Goal: Transaction & Acquisition: Purchase product/service

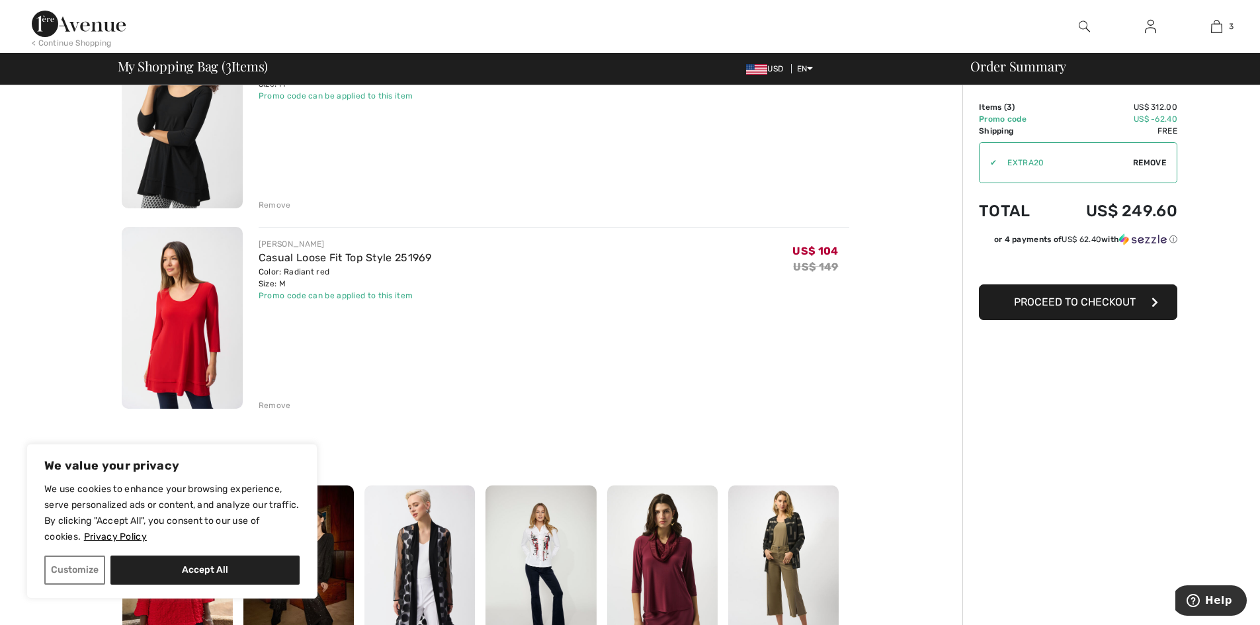
scroll to position [386, 0]
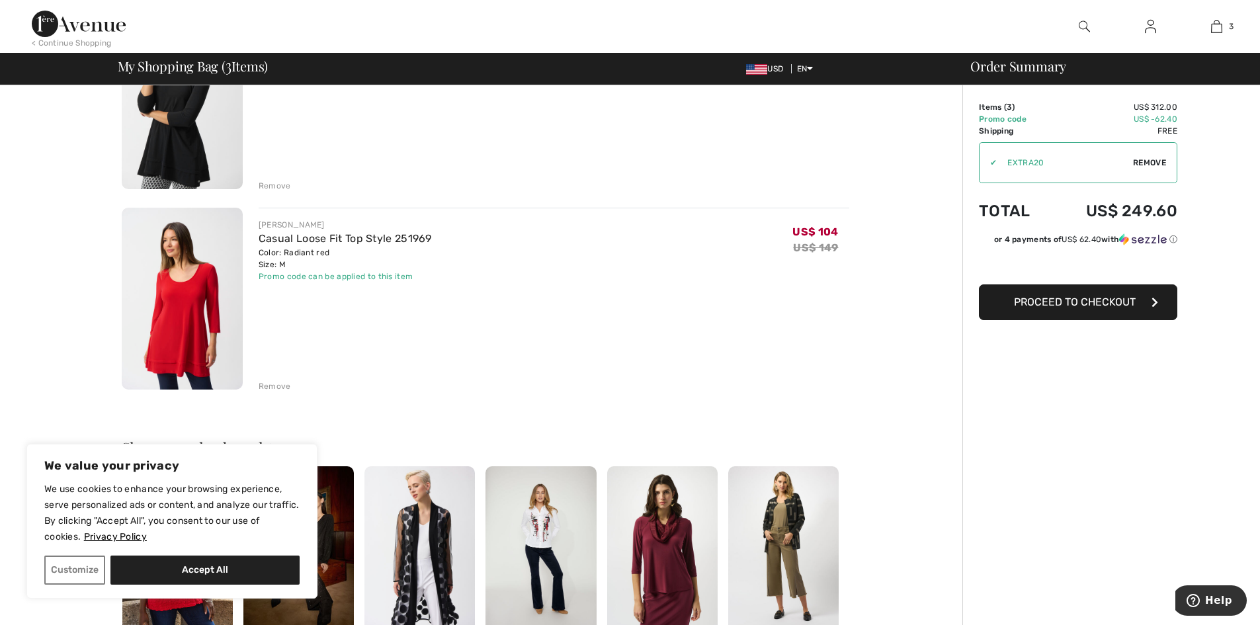
click at [283, 389] on div "Remove" at bounding box center [275, 386] width 32 height 12
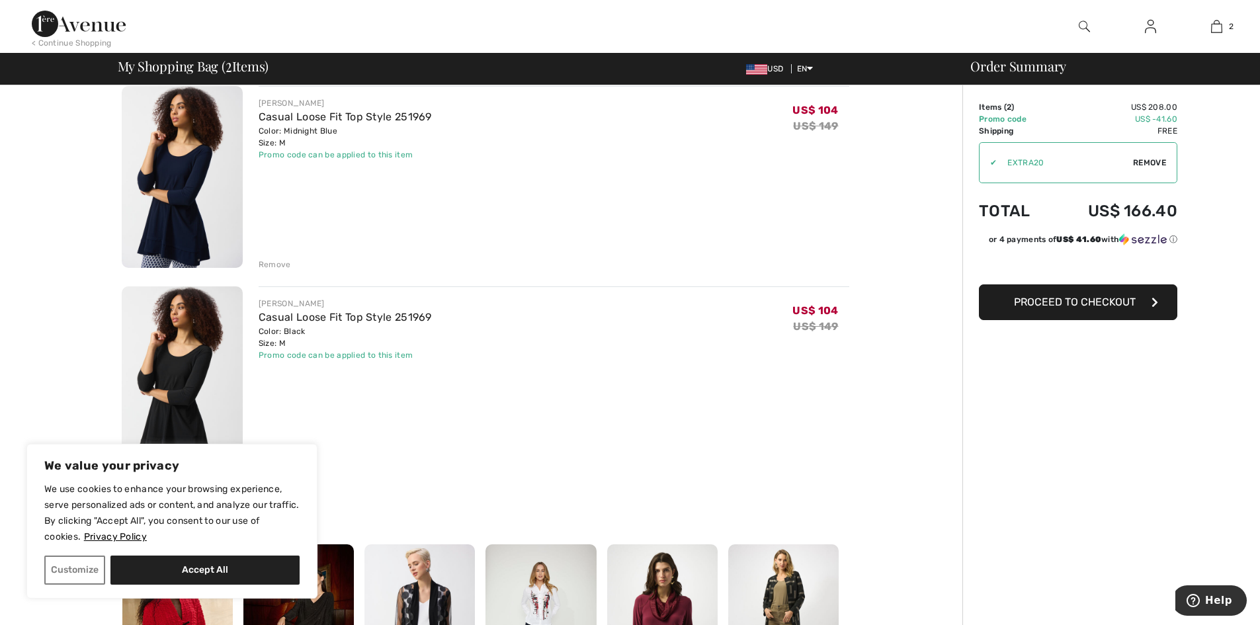
scroll to position [114, 0]
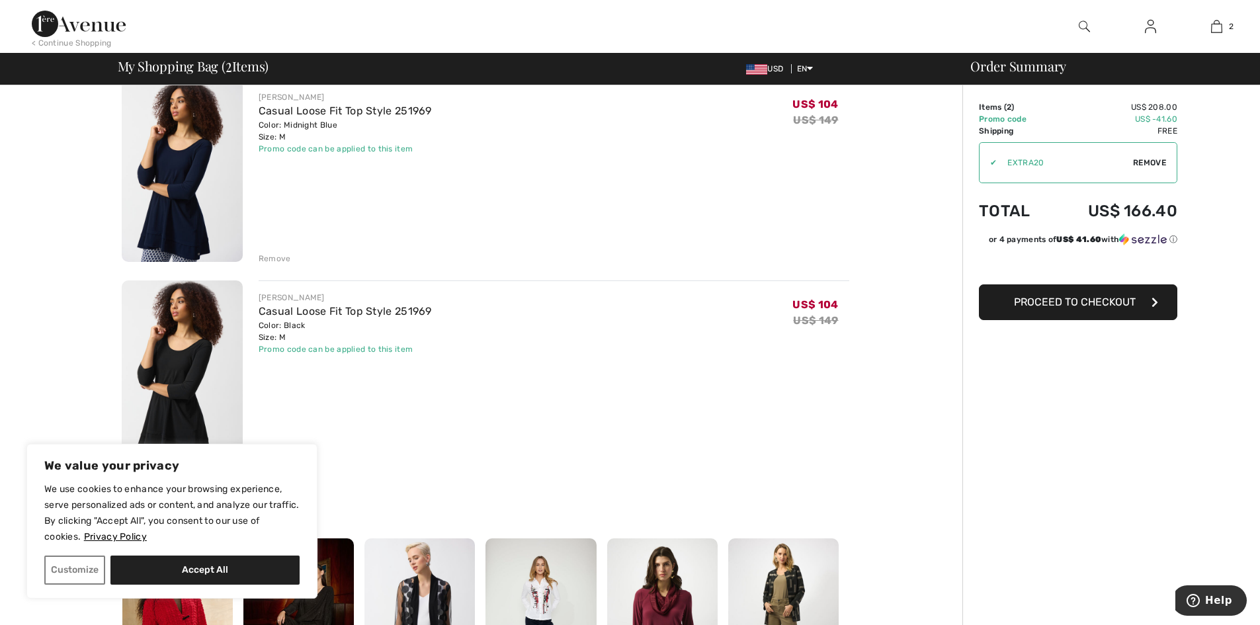
click at [1253, 149] on div "Order Summary Details Items ( 2 ) US$ 208.00 Promo code US$ -41.60 Shipping Fre…" at bounding box center [1111, 495] width 298 height 1046
click at [1251, 149] on div "Order Summary Details Items ( 2 ) US$ 208.00 Promo code US$ -41.60 Shipping Fre…" at bounding box center [1111, 495] width 298 height 1046
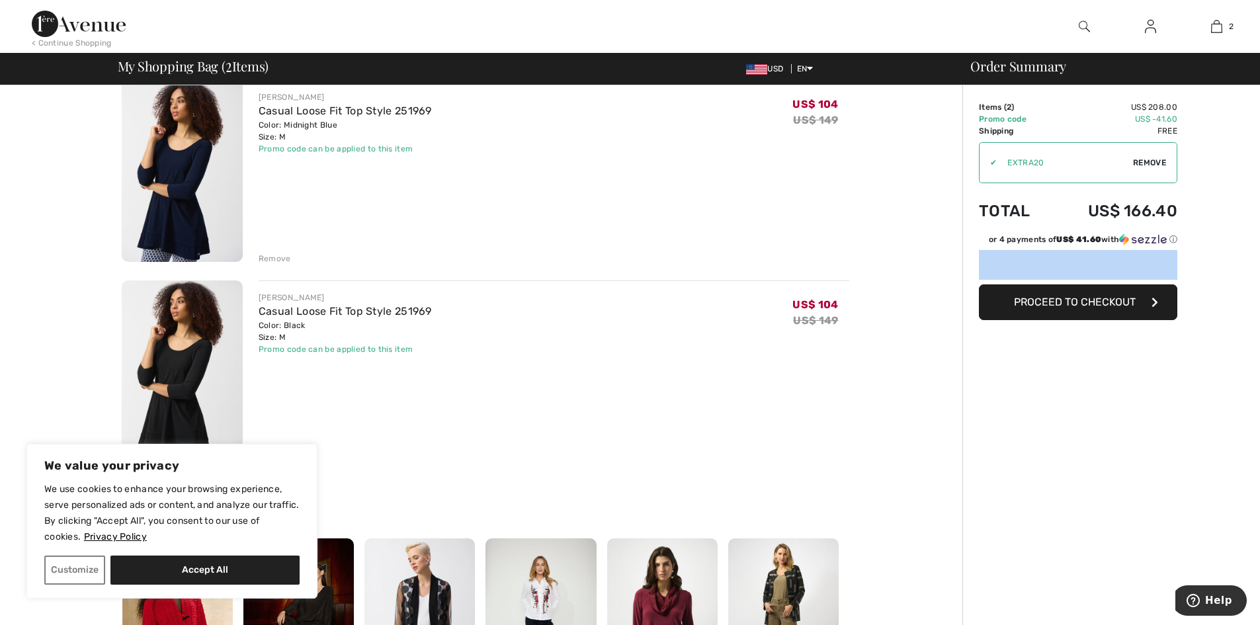
click at [1248, 149] on div "Order Summary Details Items ( 2 ) US$ 208.00 Promo code US$ -41.60 Shipping Fre…" at bounding box center [1111, 495] width 298 height 1046
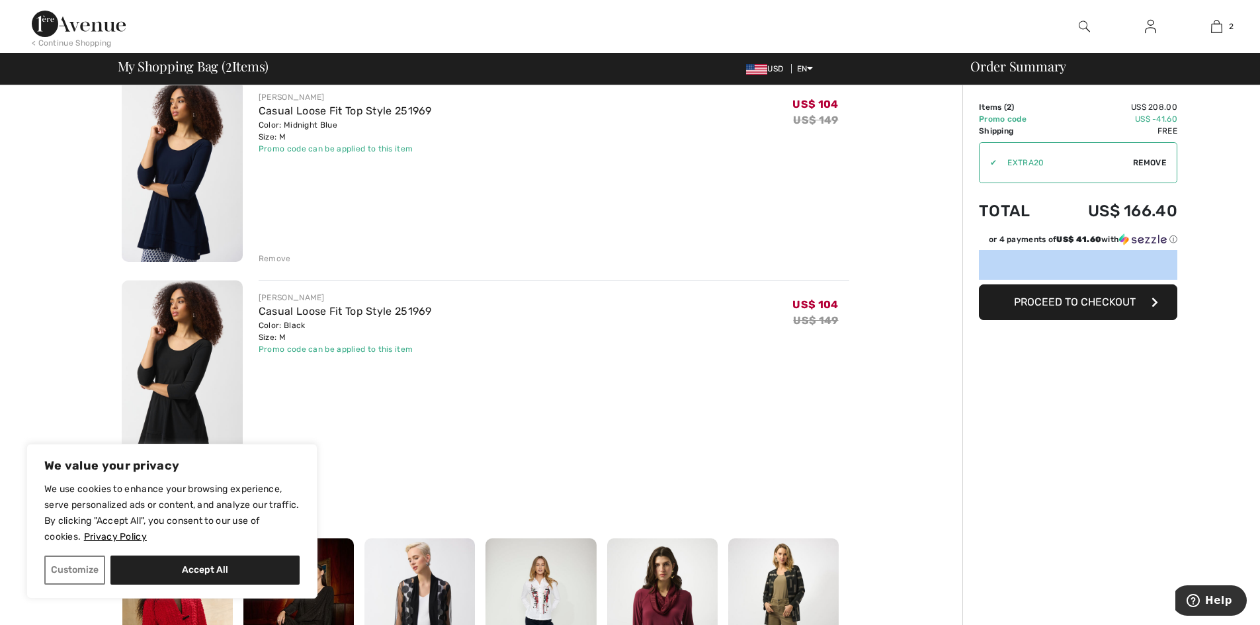
click at [1248, 149] on div "Order Summary Details Items ( 2 ) US$ 208.00 Promo code US$ -41.60 Shipping Fre…" at bounding box center [1111, 495] width 298 height 1046
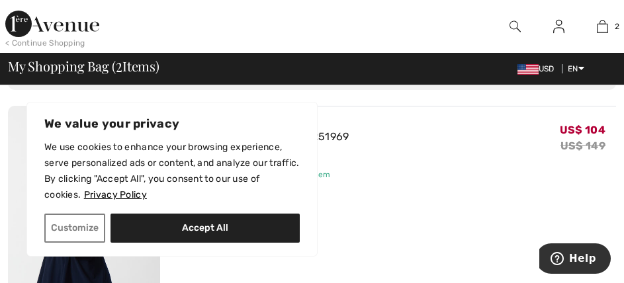
scroll to position [110, 0]
